Goal: Task Accomplishment & Management: Manage account settings

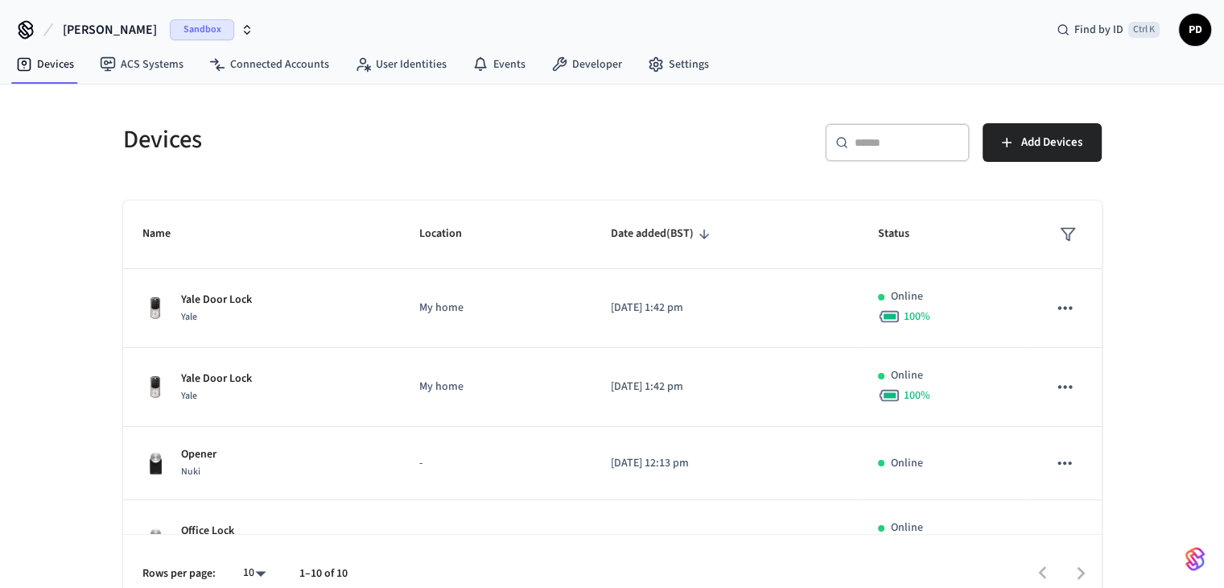
click at [245, 31] on icon "button" at bounding box center [248, 32] width 6 height 2
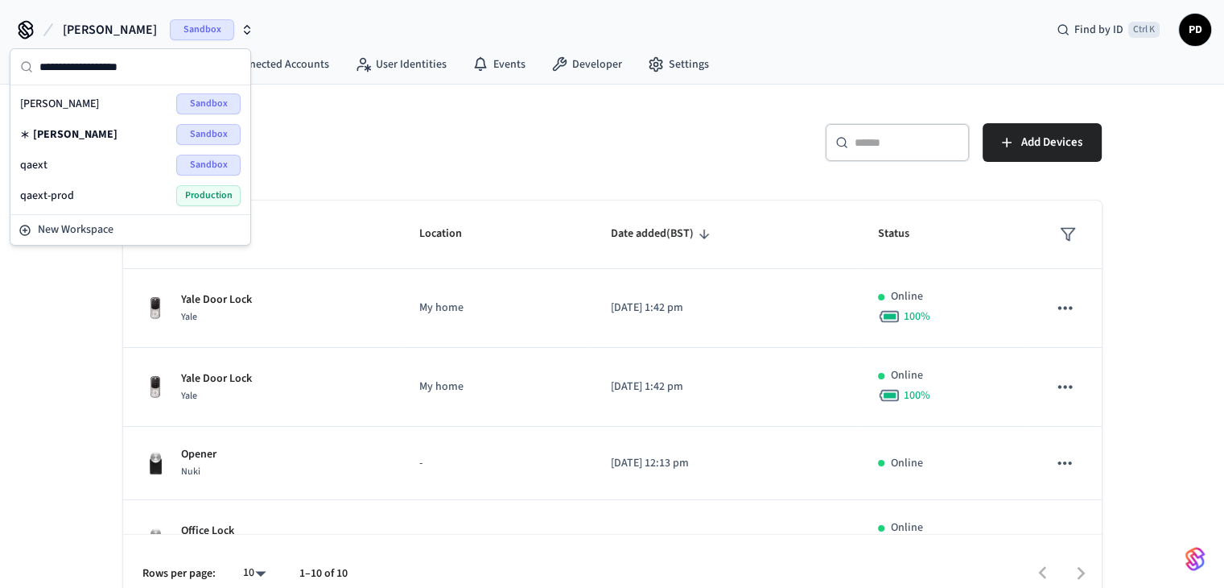
click at [190, 201] on span "Production" at bounding box center [208, 195] width 64 height 21
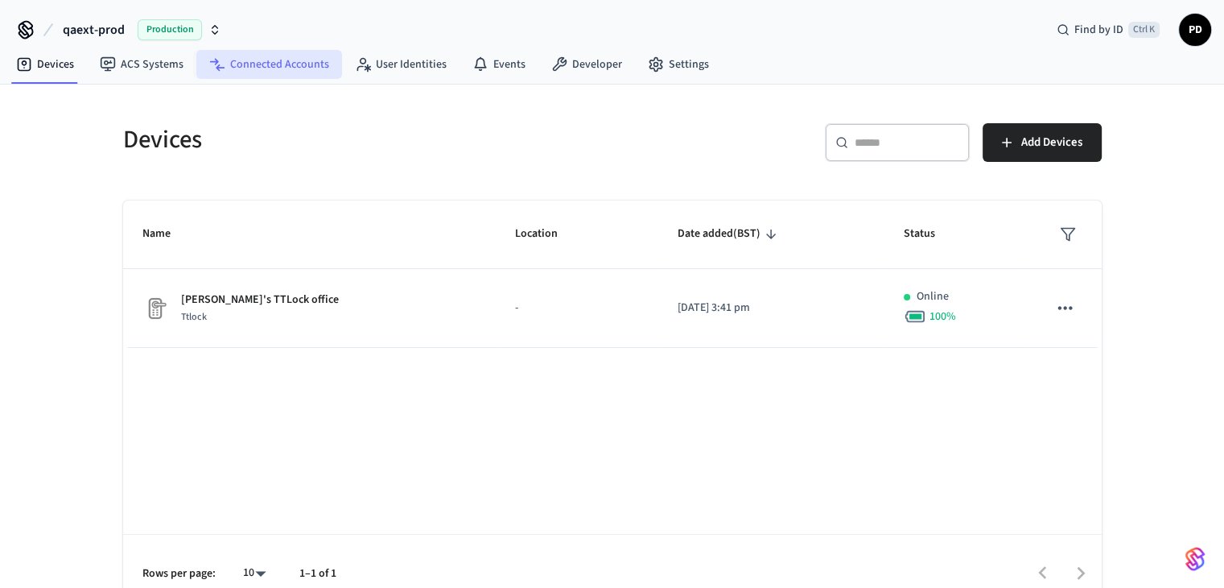
click at [277, 64] on link "Connected Accounts" at bounding box center [269, 64] width 146 height 29
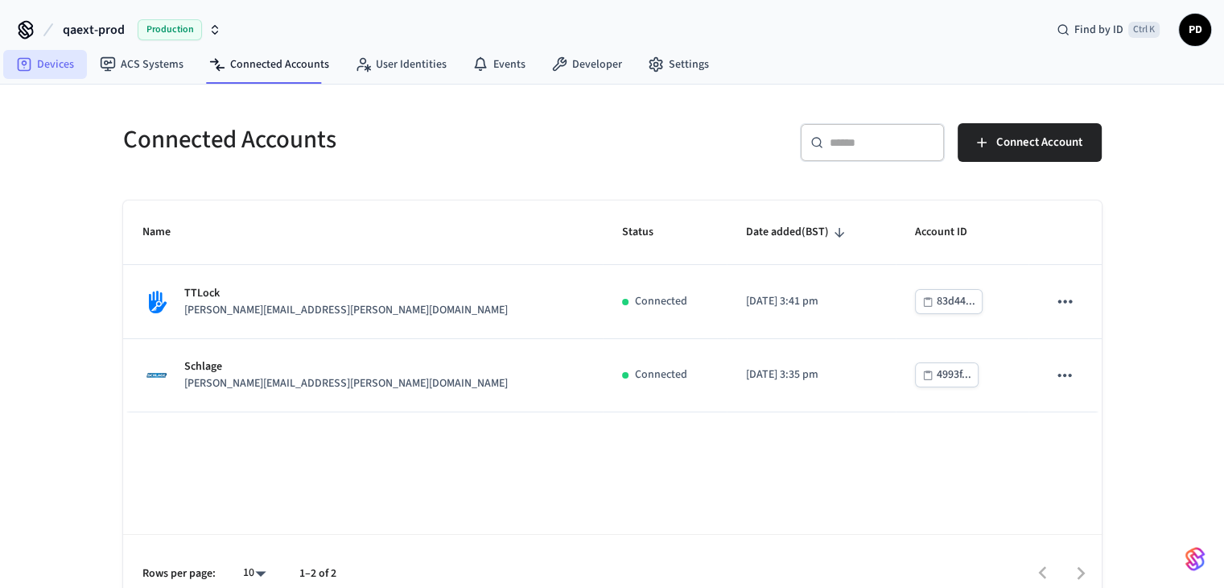
click at [75, 57] on link "Devices" at bounding box center [45, 64] width 84 height 29
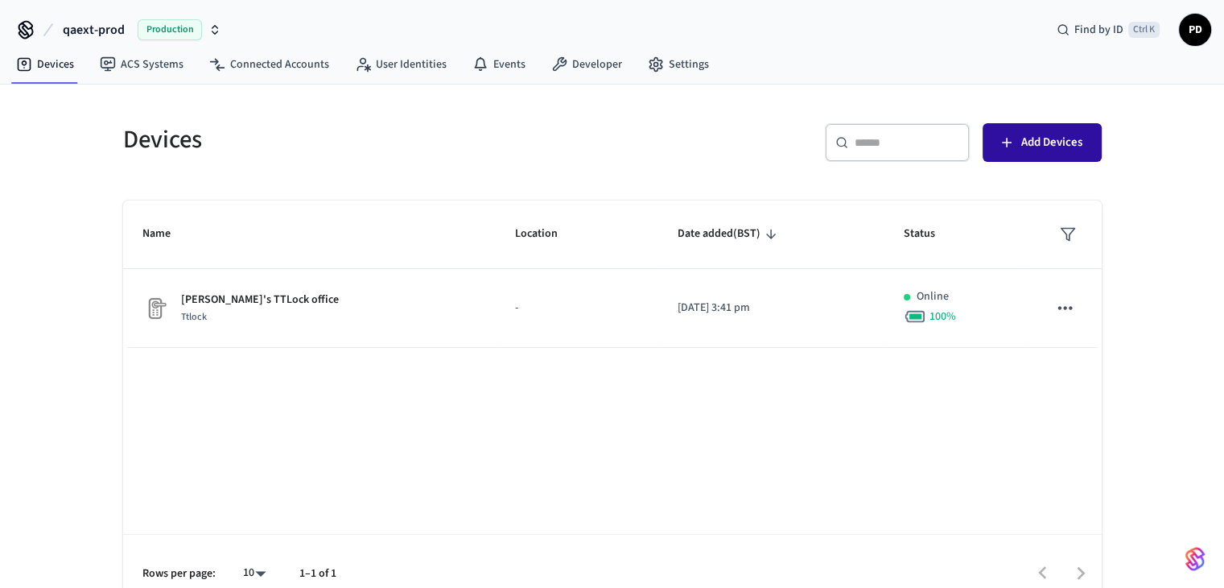
click at [1061, 151] on span "Add Devices" at bounding box center [1052, 142] width 61 height 21
click at [287, 60] on link "Connected Accounts" at bounding box center [269, 64] width 146 height 29
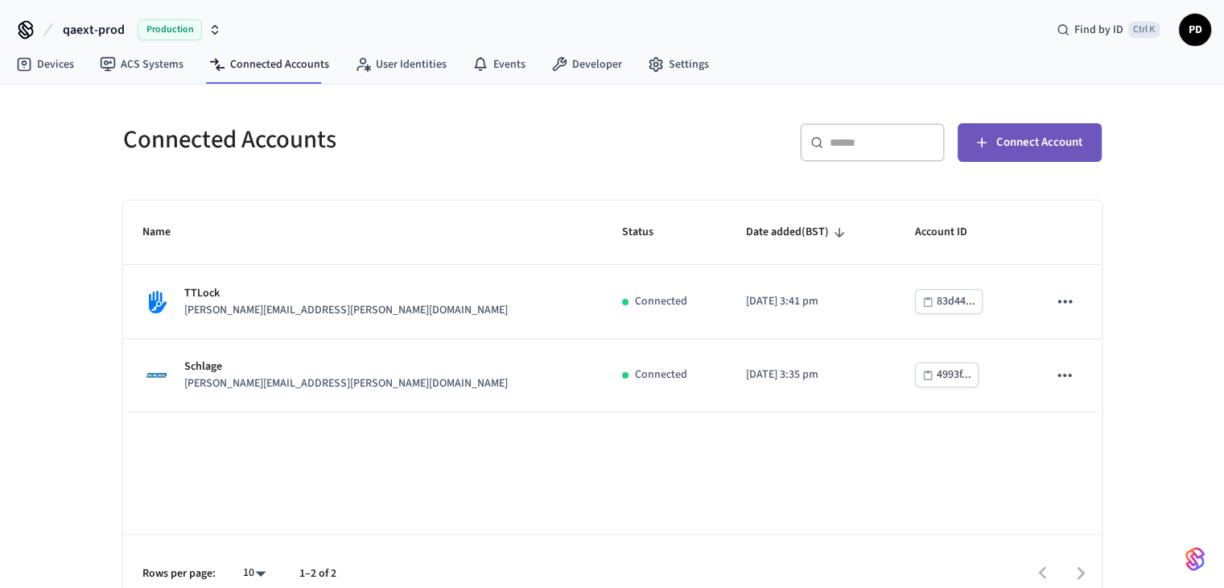
click at [1031, 142] on span "Connect Account" at bounding box center [1040, 142] width 86 height 21
click at [62, 64] on link "Devices" at bounding box center [45, 64] width 84 height 29
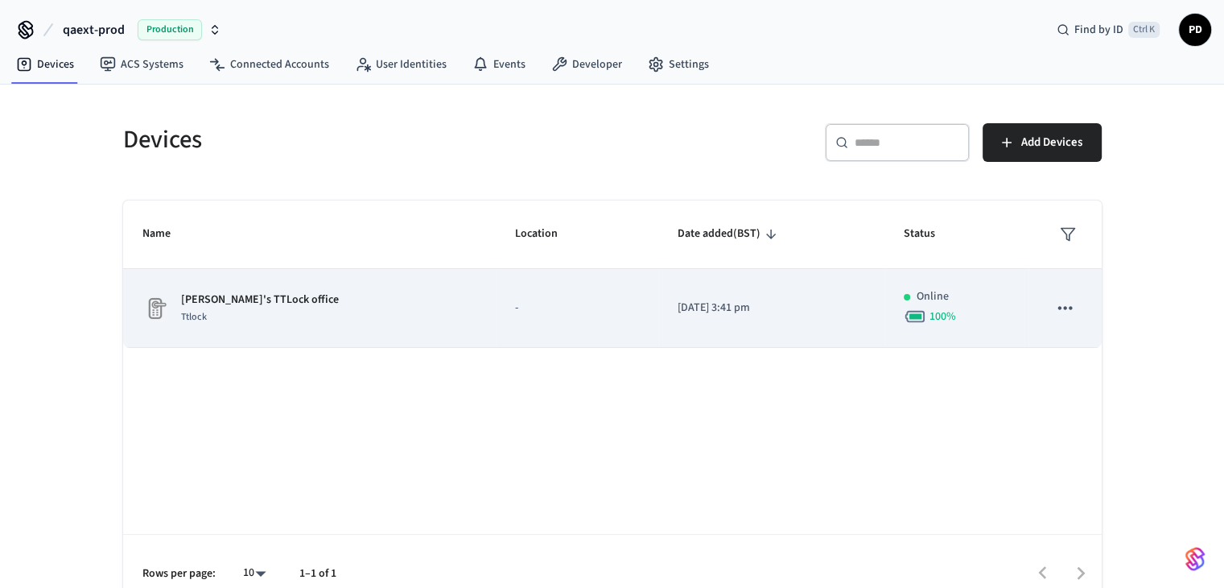
click at [261, 301] on p "[PERSON_NAME]'s TTLock office" at bounding box center [260, 299] width 158 height 17
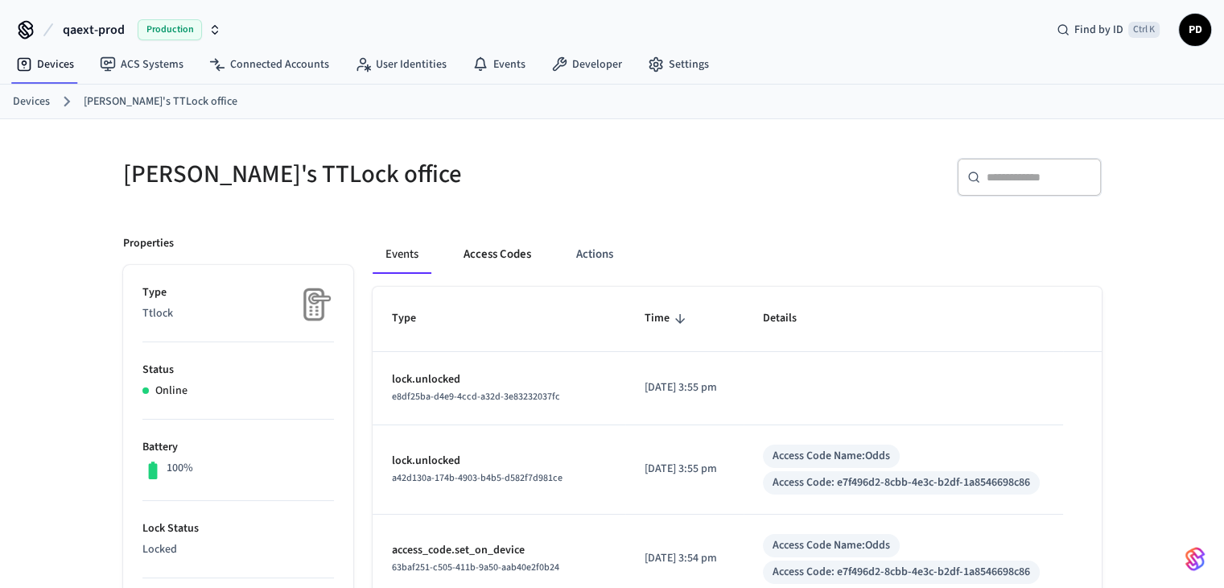
click at [512, 263] on button "Access Codes" at bounding box center [497, 254] width 93 height 39
